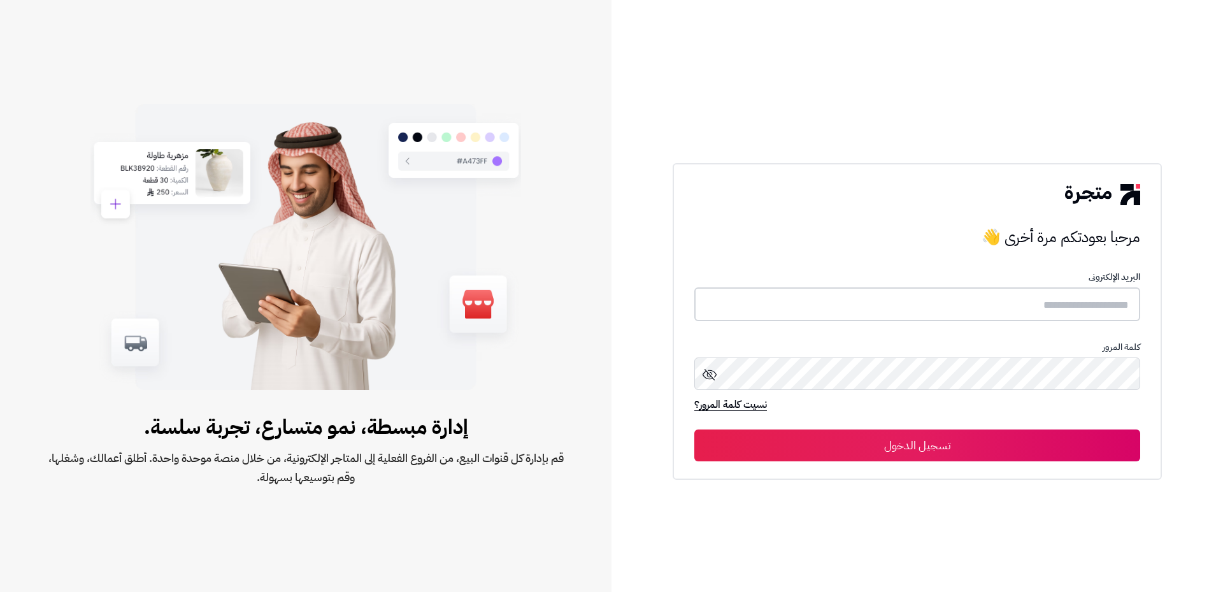
type input "*******"
click at [948, 447] on button "تسجيل الدخول" at bounding box center [918, 445] width 446 height 32
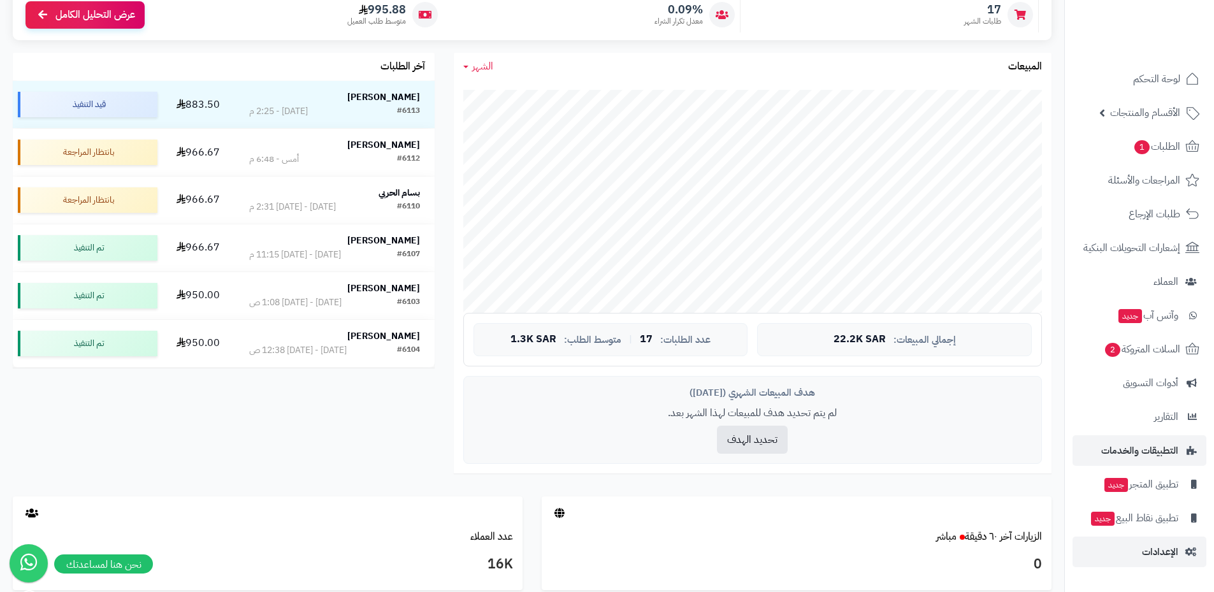
scroll to position [255, 0]
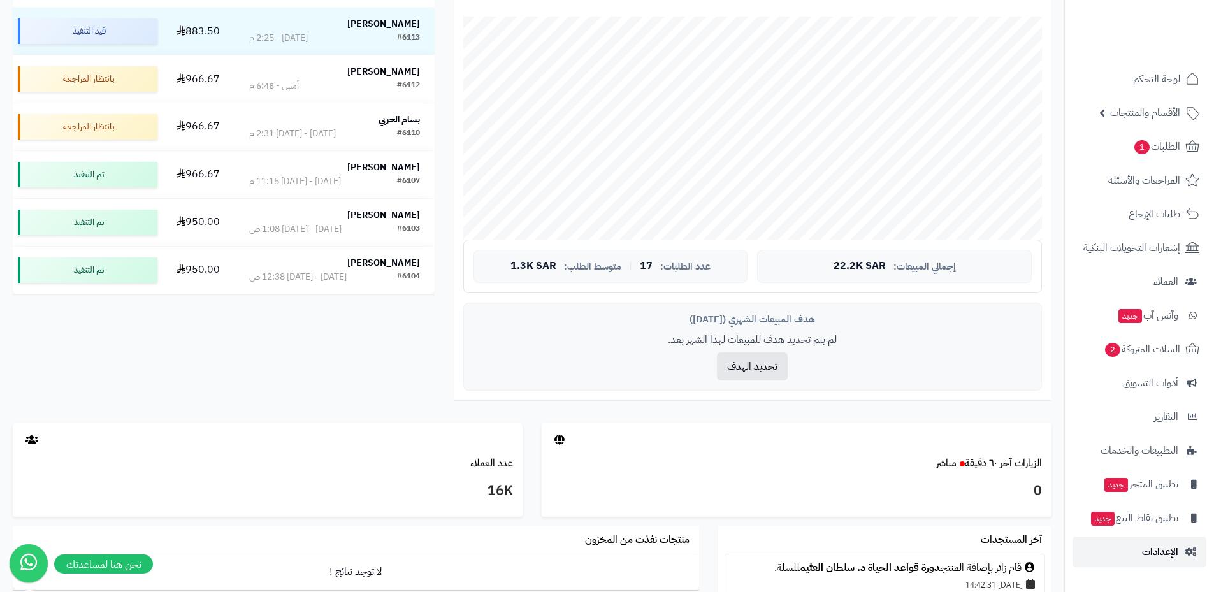
click at [1175, 556] on span "الإعدادات" at bounding box center [1160, 552] width 36 height 18
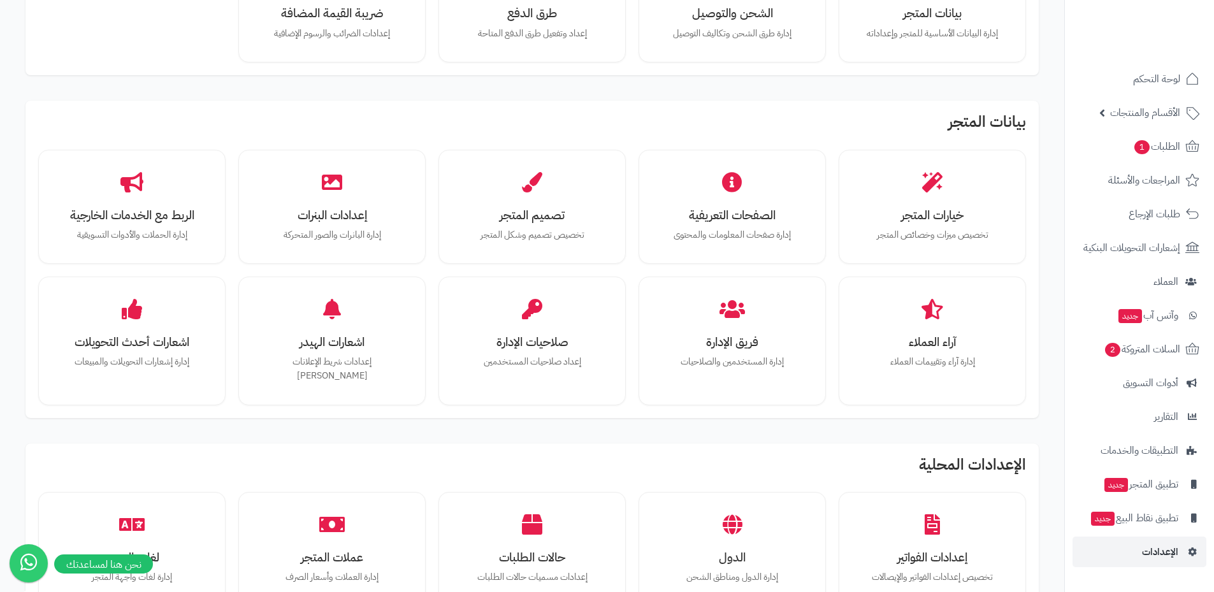
scroll to position [191, 0]
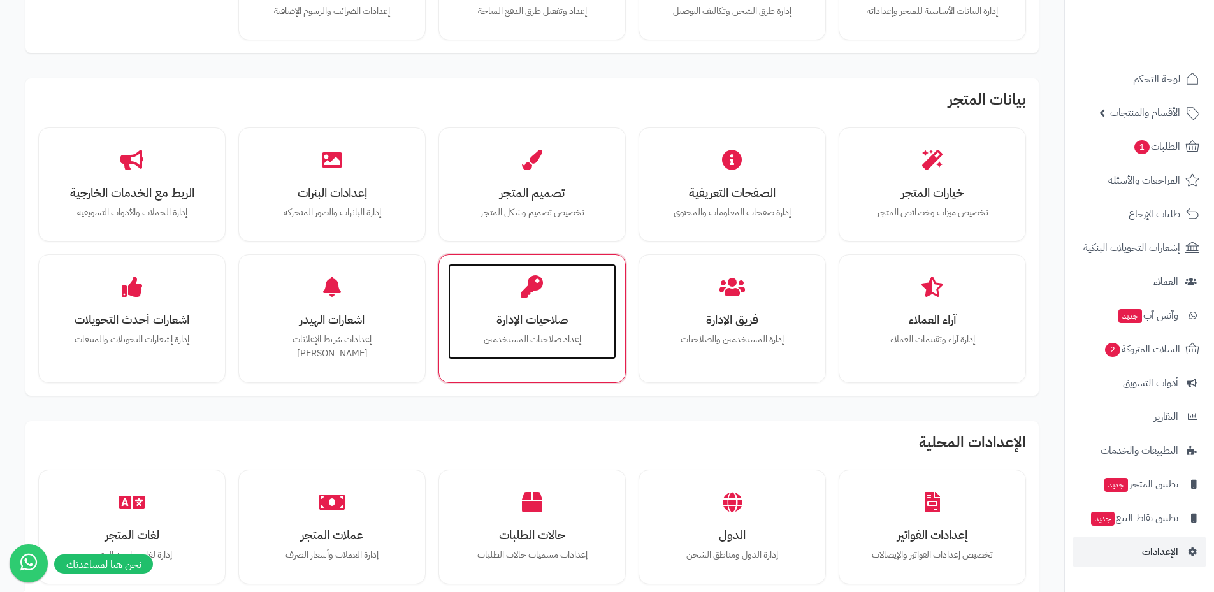
click at [546, 291] on div "صلاحيات الإدارة إعداد صلاحيات المستخدمين" at bounding box center [532, 312] width 168 height 96
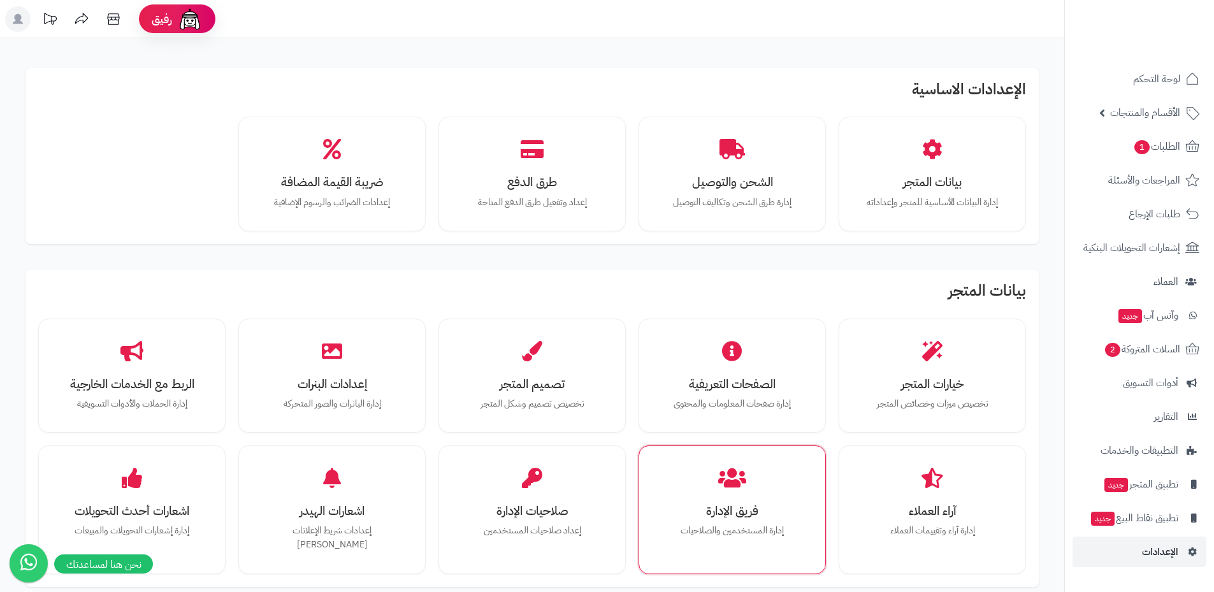
scroll to position [199, 0]
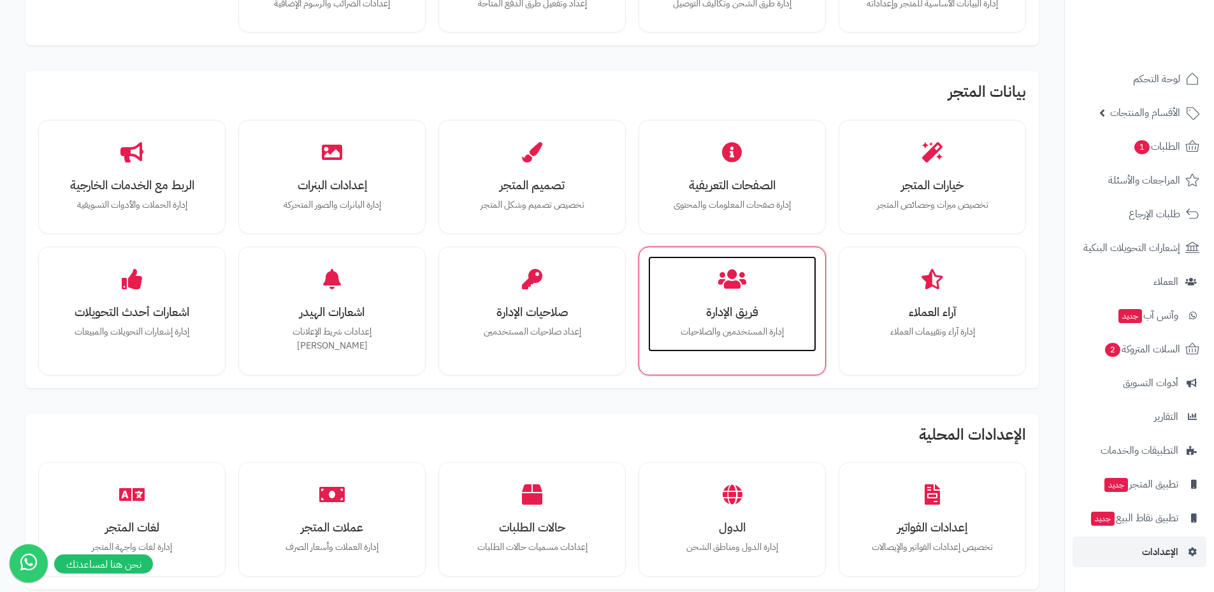
click at [750, 319] on h3 "فريق الإدارة" at bounding box center [732, 311] width 143 height 13
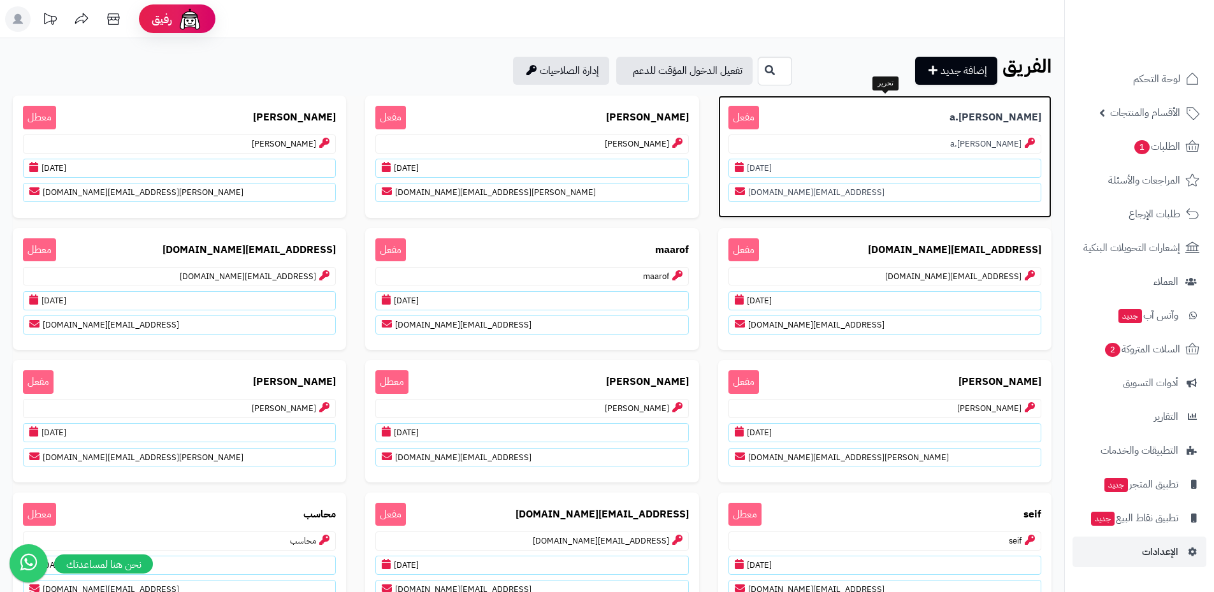
click at [739, 117] on span "مفعل" at bounding box center [743, 118] width 31 height 24
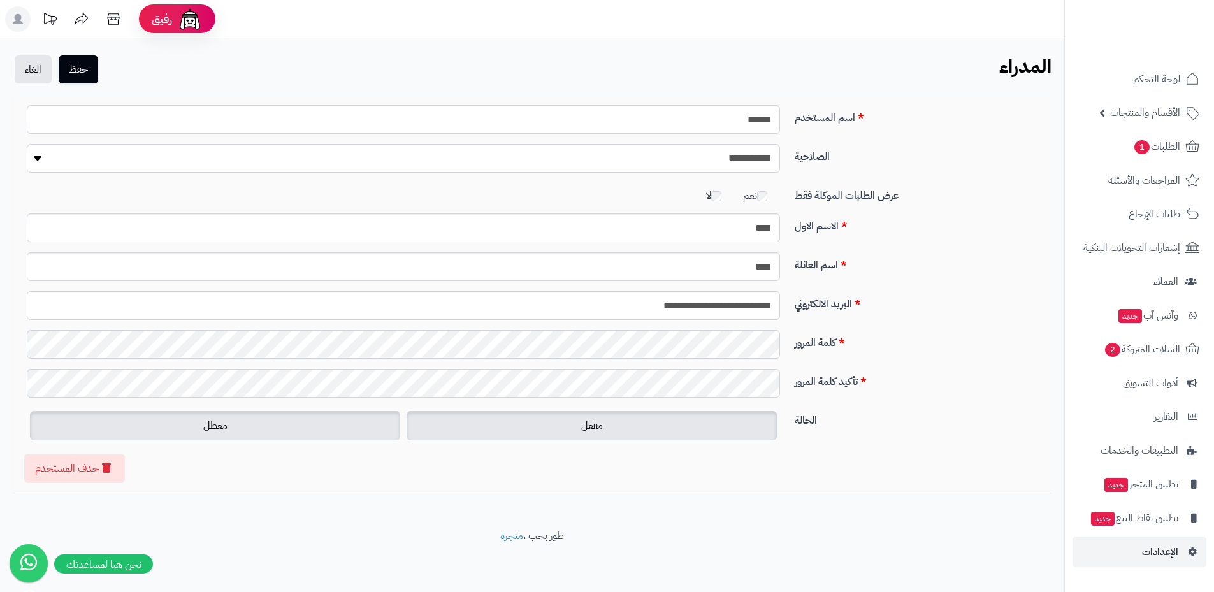
click at [291, 436] on label "معطل" at bounding box center [215, 425] width 370 height 29
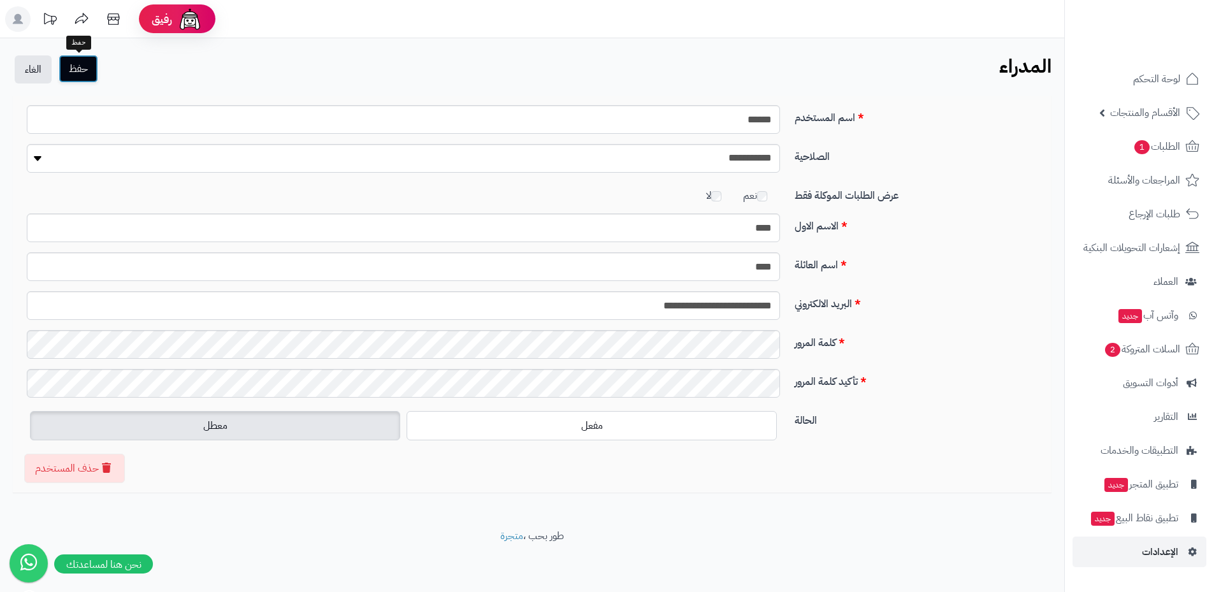
click at [87, 66] on button "حفظ" at bounding box center [79, 69] width 40 height 28
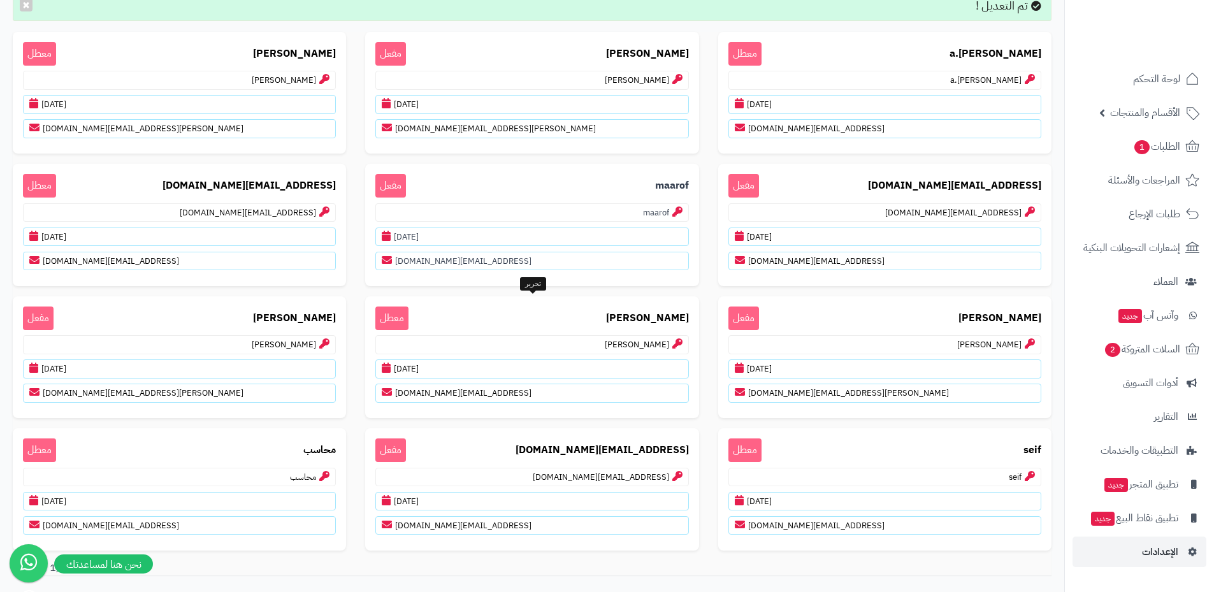
scroll to position [127, 0]
